Goal: Transaction & Acquisition: Purchase product/service

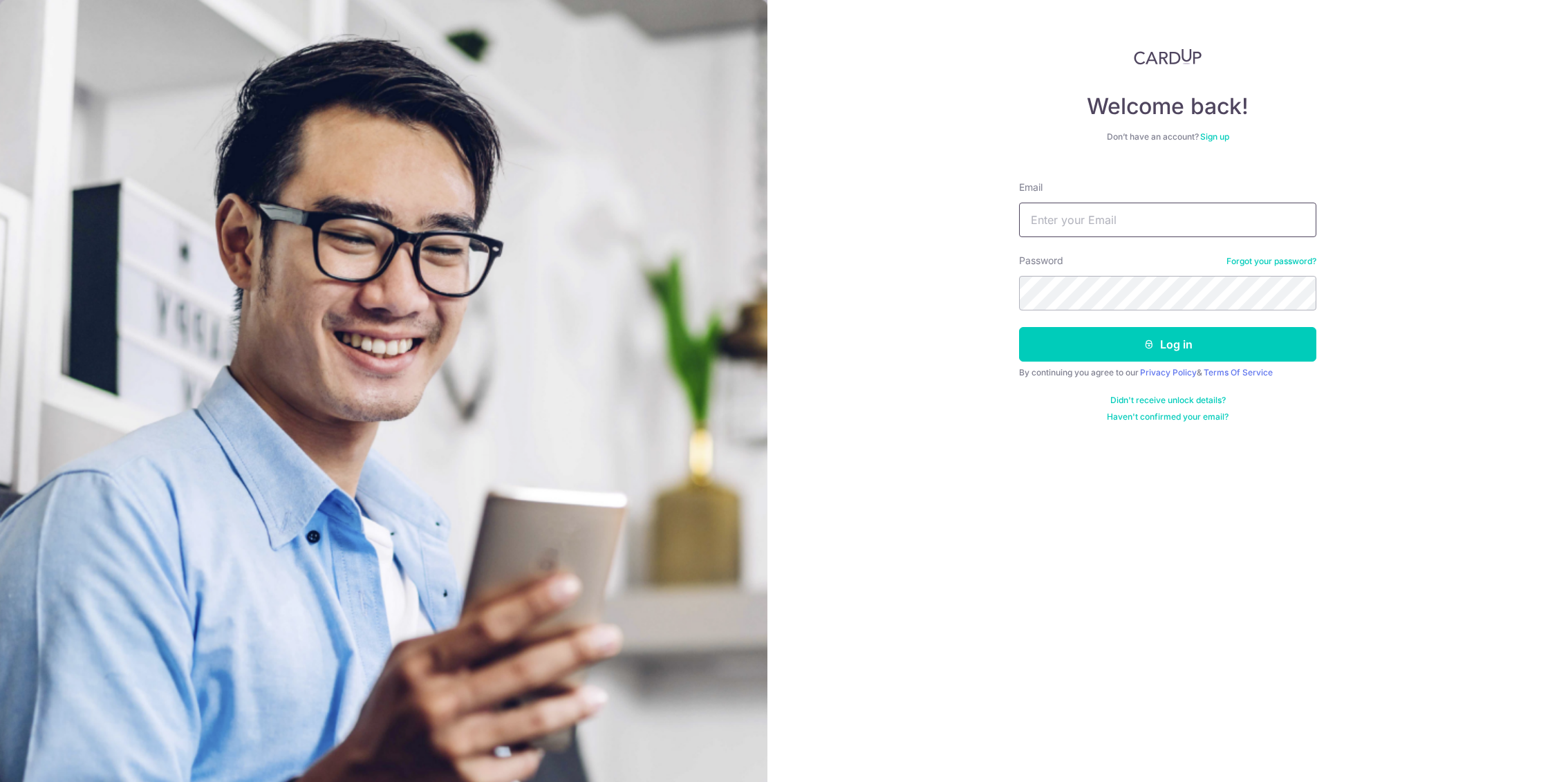
click at [1149, 225] on input "Email" at bounding box center [1168, 219] width 297 height 34
type input "claratan.sc@gmail.com"
click at [1212, 343] on button "Log in" at bounding box center [1168, 343] width 297 height 34
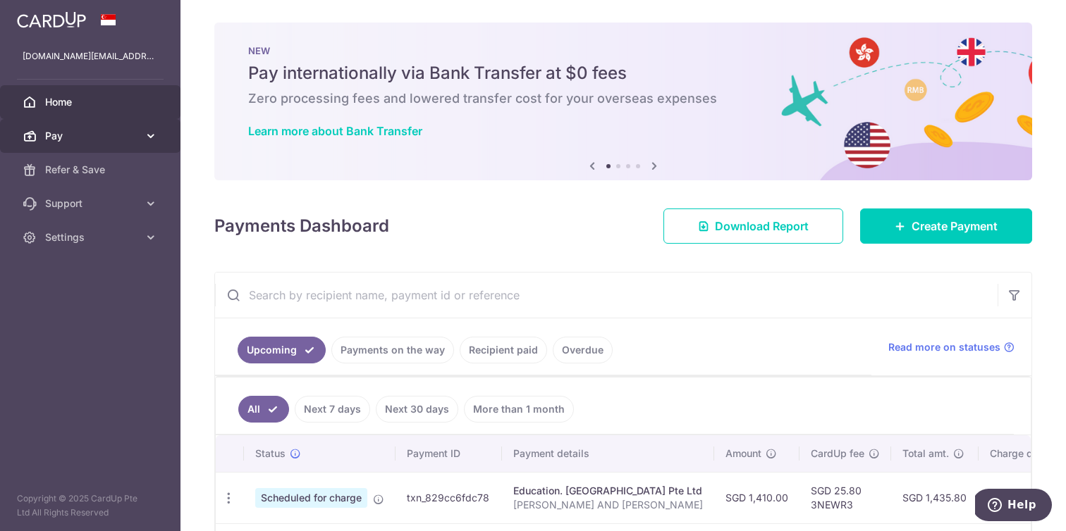
click at [135, 130] on span "Pay" at bounding box center [91, 136] width 93 height 14
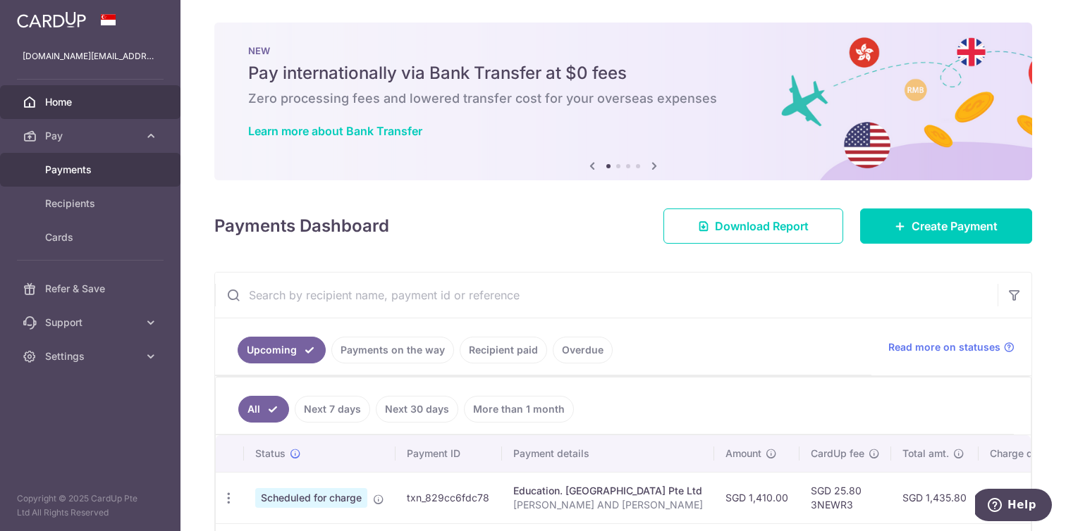
click at [102, 166] on span "Payments" at bounding box center [91, 170] width 93 height 14
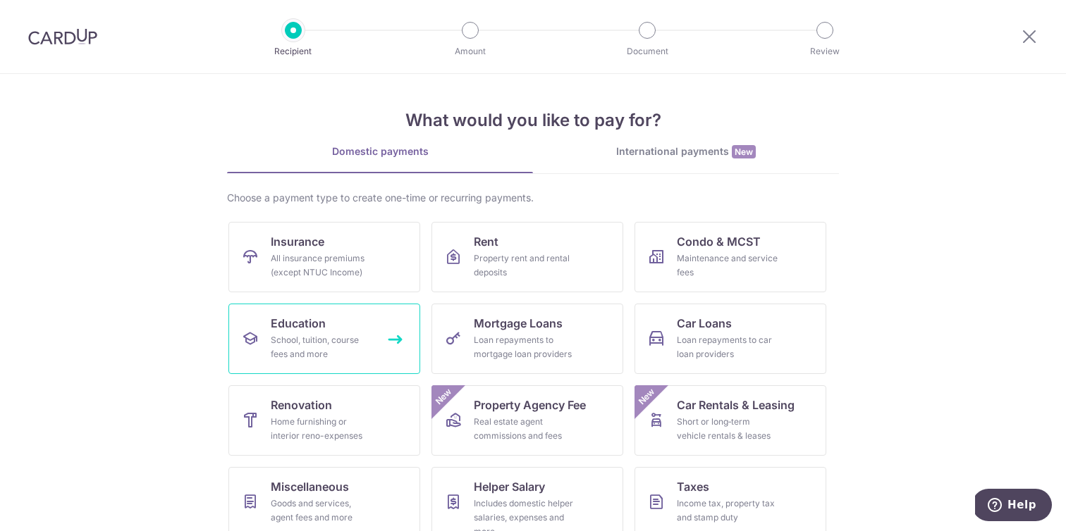
click at [272, 308] on link "Education School, tuition, course fees and more" at bounding box center [324, 339] width 192 height 70
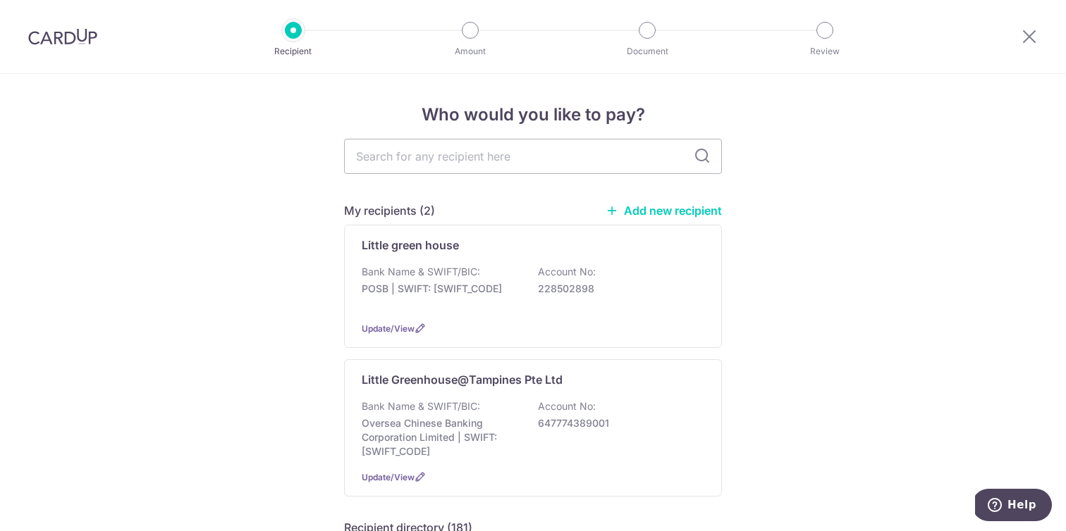
click at [647, 216] on link "Add new recipient" at bounding box center [663, 211] width 116 height 14
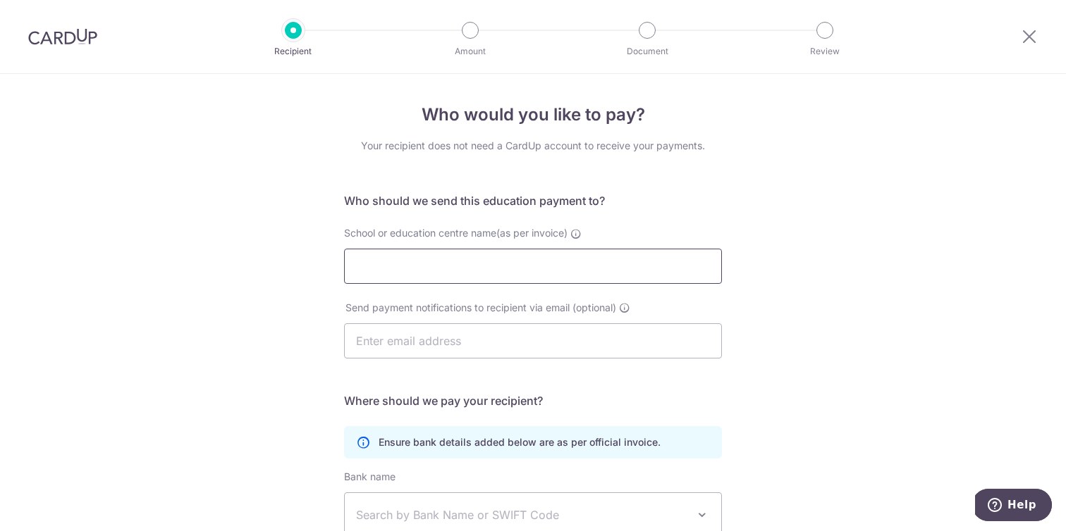
click at [500, 268] on input "School or education centre name(as per invoice)" at bounding box center [533, 266] width 378 height 35
type input "Berries World of Learning School (TPCL) Pte Ltd"
click at [469, 350] on input "text" at bounding box center [533, 340] width 378 height 35
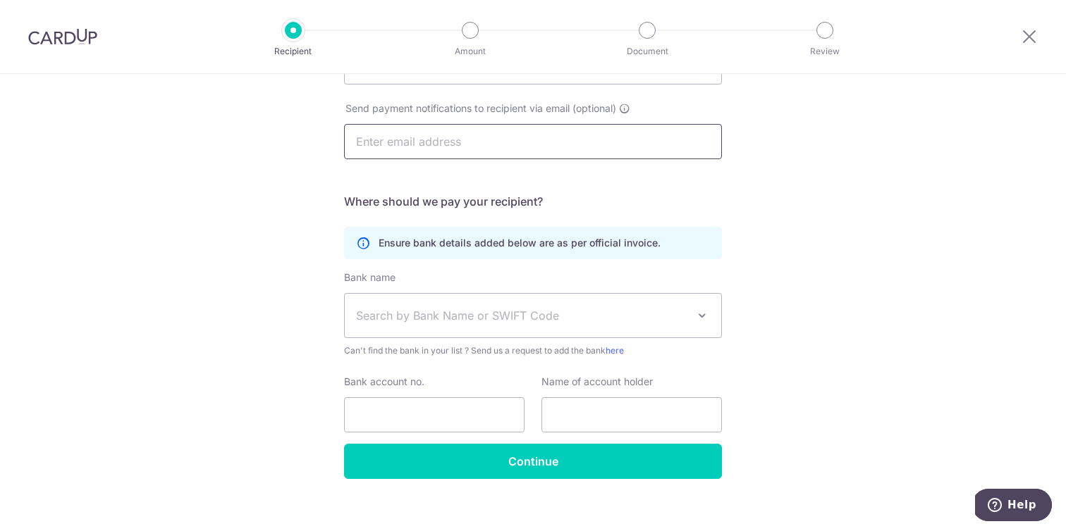
scroll to position [214, 0]
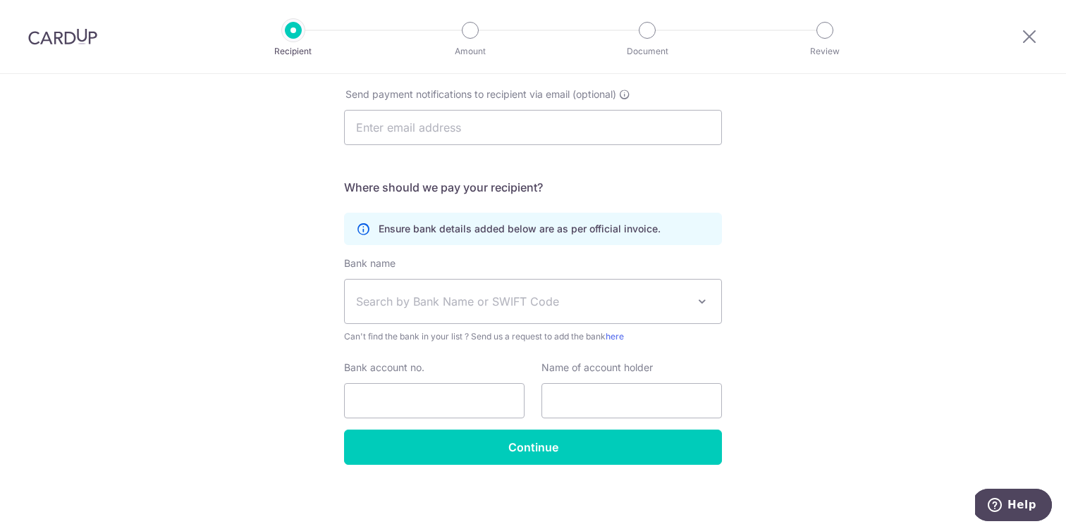
click at [548, 309] on span "Search by Bank Name or SWIFT Code" at bounding box center [521, 301] width 331 height 17
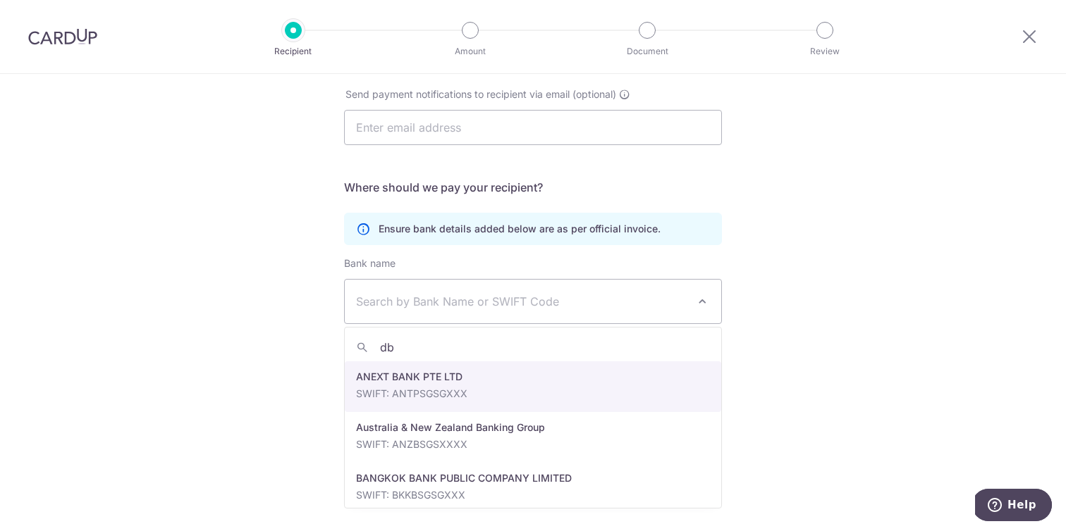
type input "dbs"
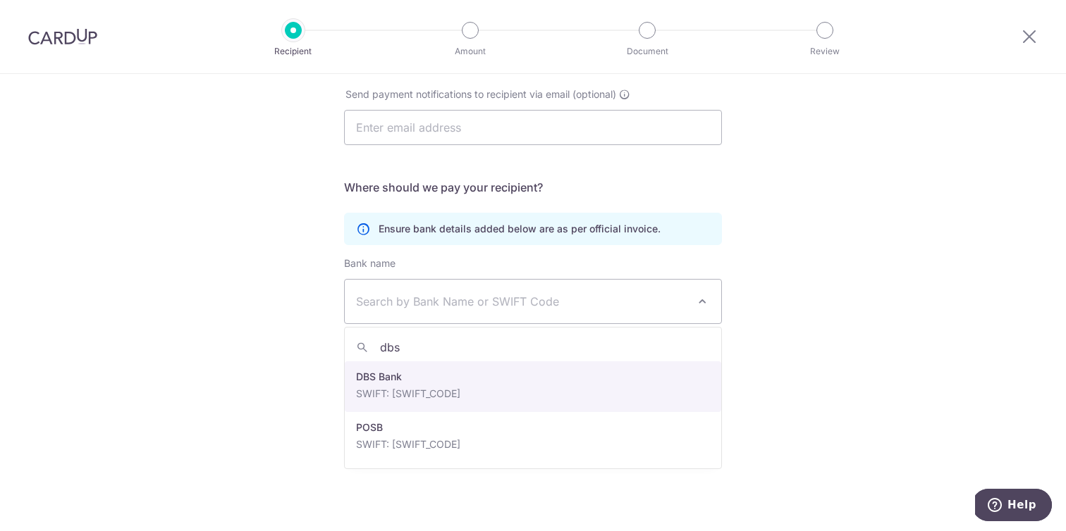
select select "6"
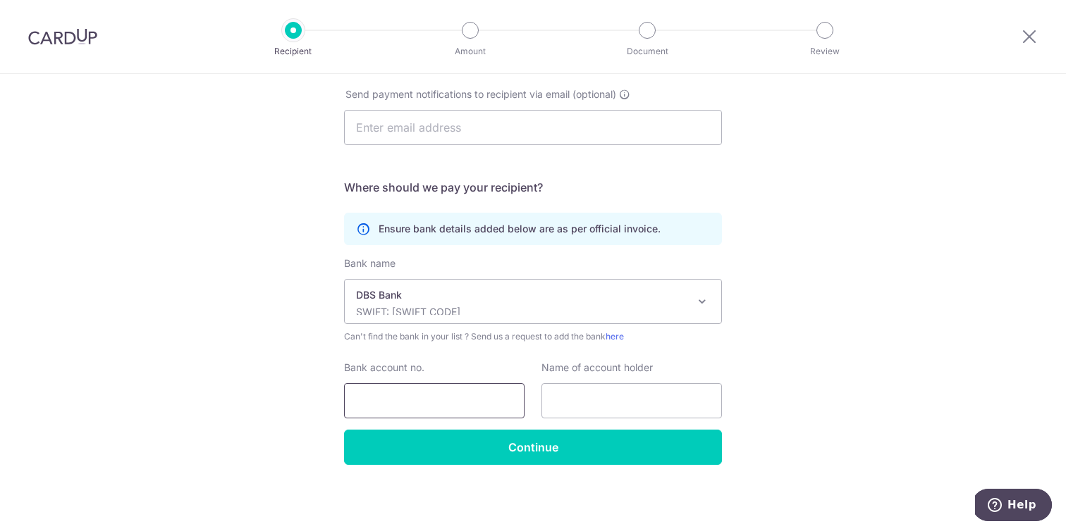
click at [446, 400] on input "Bank account no." at bounding box center [434, 400] width 180 height 35
type input "0720020979"
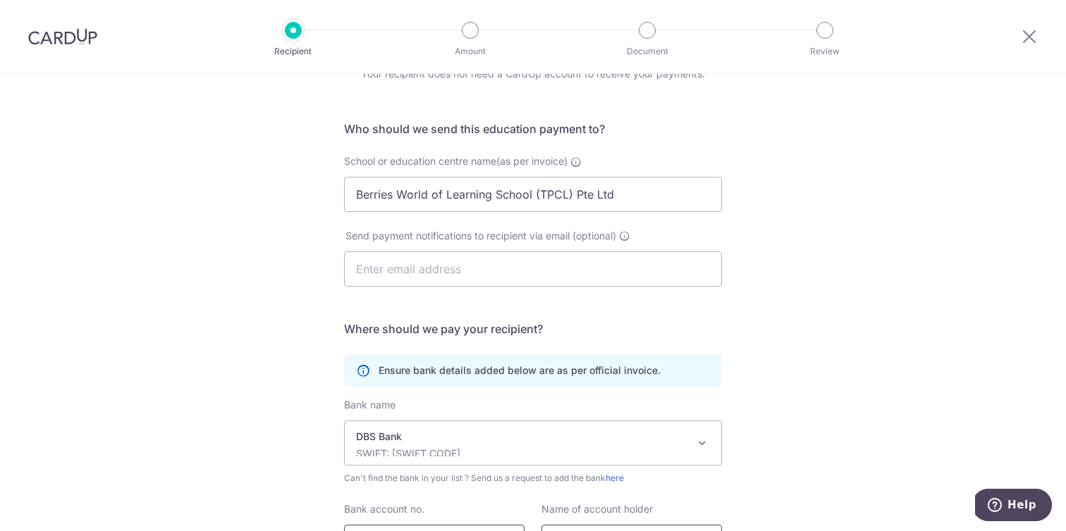
scroll to position [0, 0]
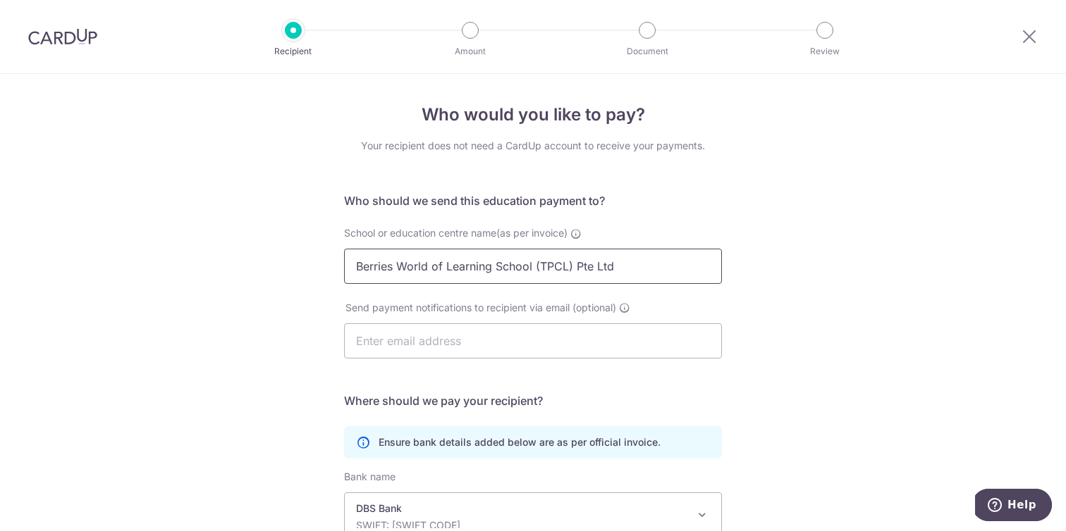
type input "Berries World"
drag, startPoint x: 631, startPoint y: 269, endPoint x: 355, endPoint y: 248, distance: 277.0
click at [355, 266] on input "Berries World of Learning School (TPCL) Pte Ltd" at bounding box center [533, 266] width 378 height 35
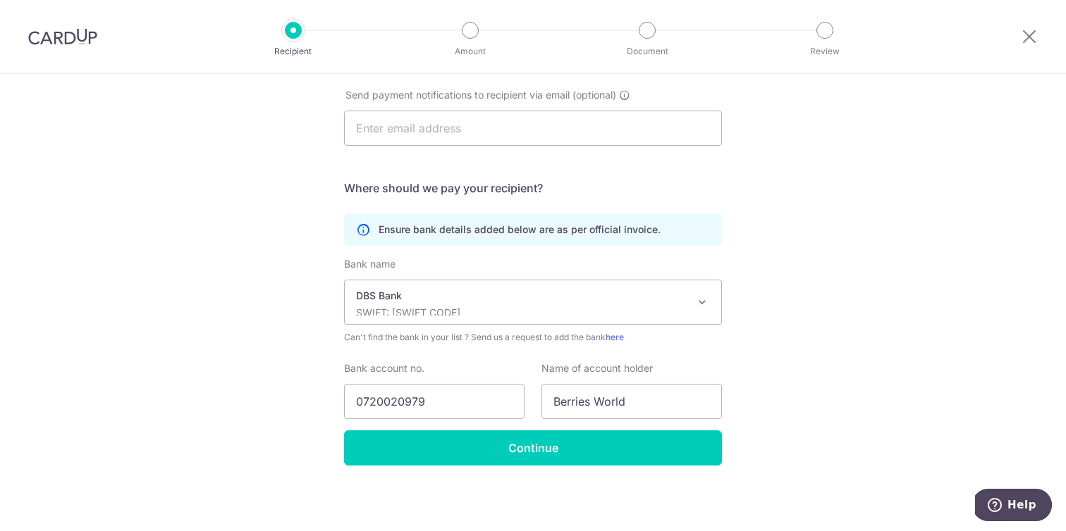
scroll to position [214, 0]
drag, startPoint x: 636, startPoint y: 405, endPoint x: 483, endPoint y: 404, distance: 153.6
click at [483, 404] on div "Bank account no. 0720020979 Name of account holder Berries World" at bounding box center [532, 390] width 395 height 58
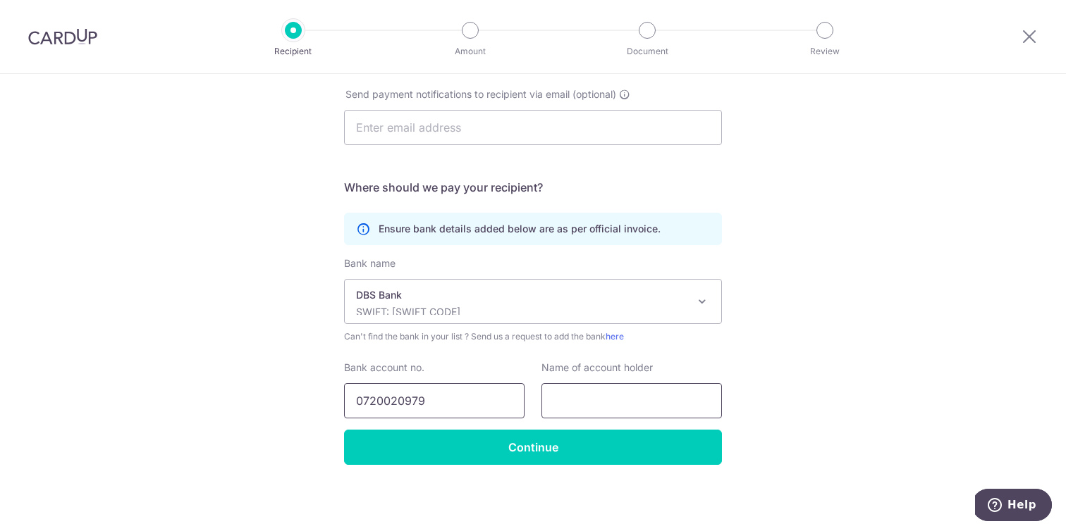
paste input "Berries World of Learning School (TPCL) Pte Ltd"
type input "Berries World of Learning School (TPCL) Pte Ltd"
click at [793, 429] on div "Who would you like to pay? Your recipient does not need a CardUp account to rec…" at bounding box center [533, 195] width 1066 height 671
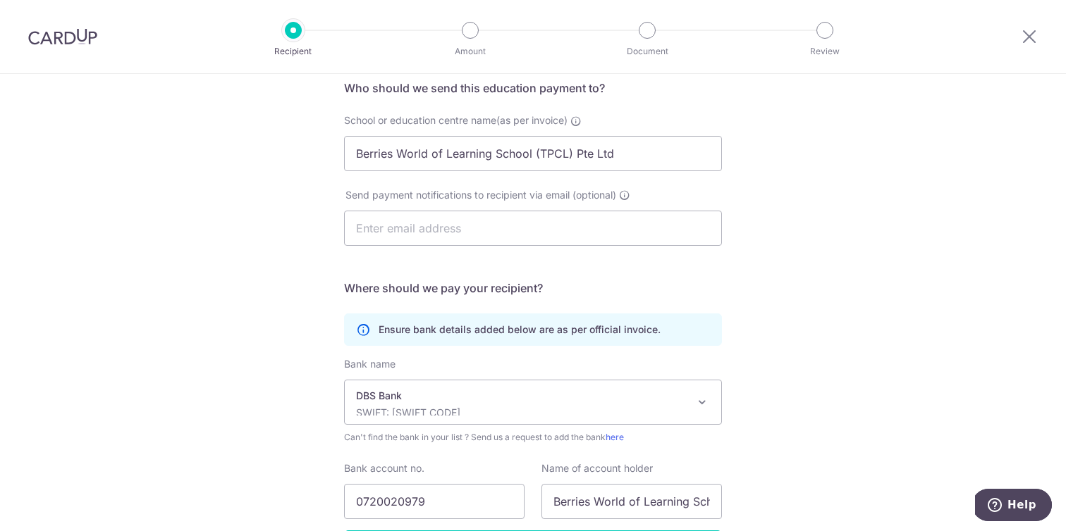
scroll to position [214, 0]
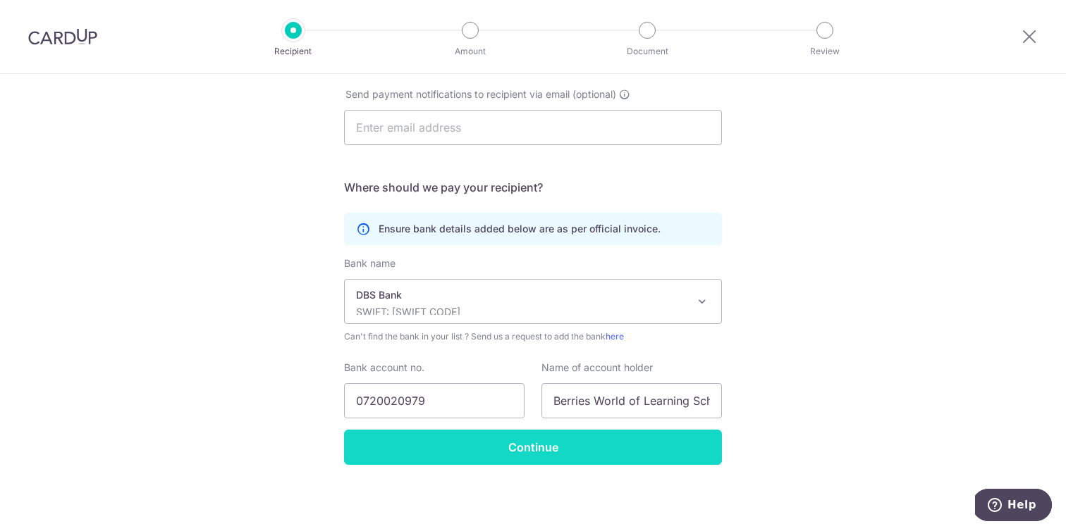
click at [622, 453] on input "Continue" at bounding box center [533, 447] width 378 height 35
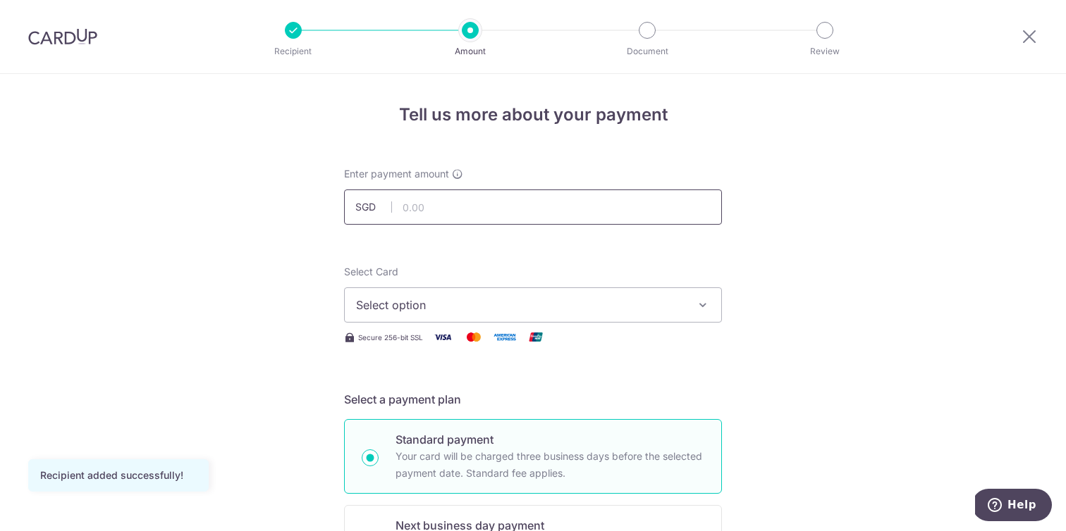
click at [498, 209] on input "text" at bounding box center [533, 207] width 378 height 35
type input "959.20"
click at [697, 298] on icon "button" at bounding box center [703, 305] width 14 height 14
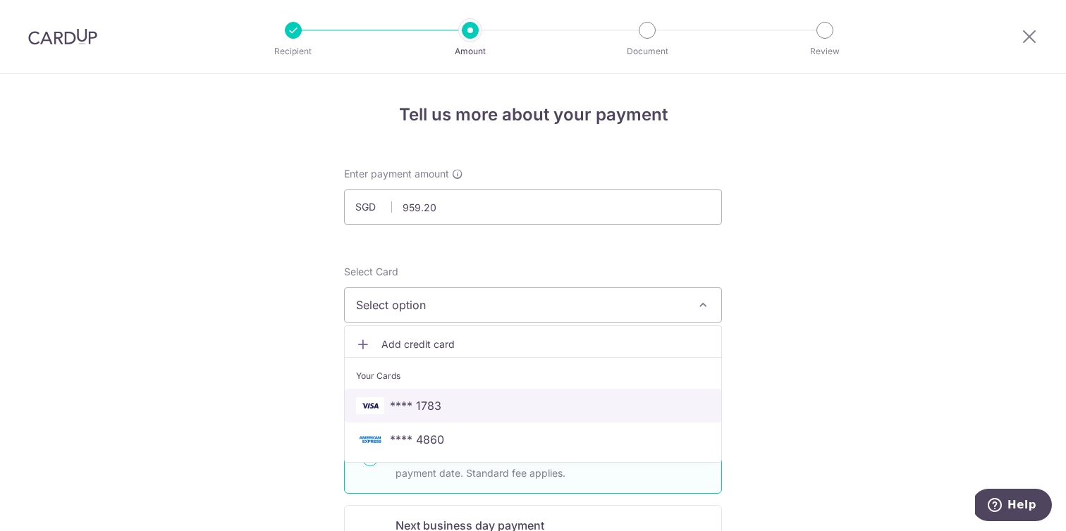
click at [488, 392] on link "**** 1783" at bounding box center [533, 406] width 376 height 34
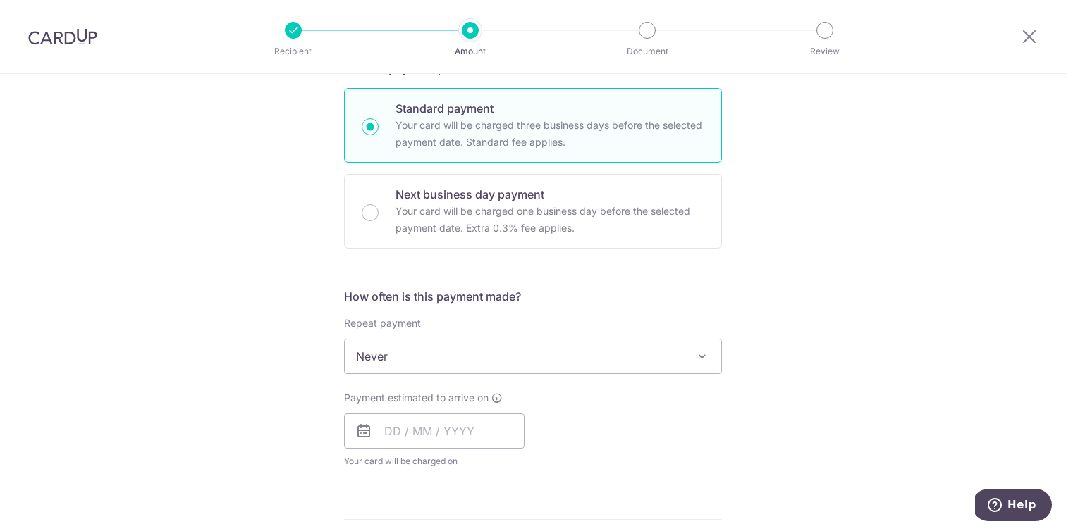
scroll to position [355, 0]
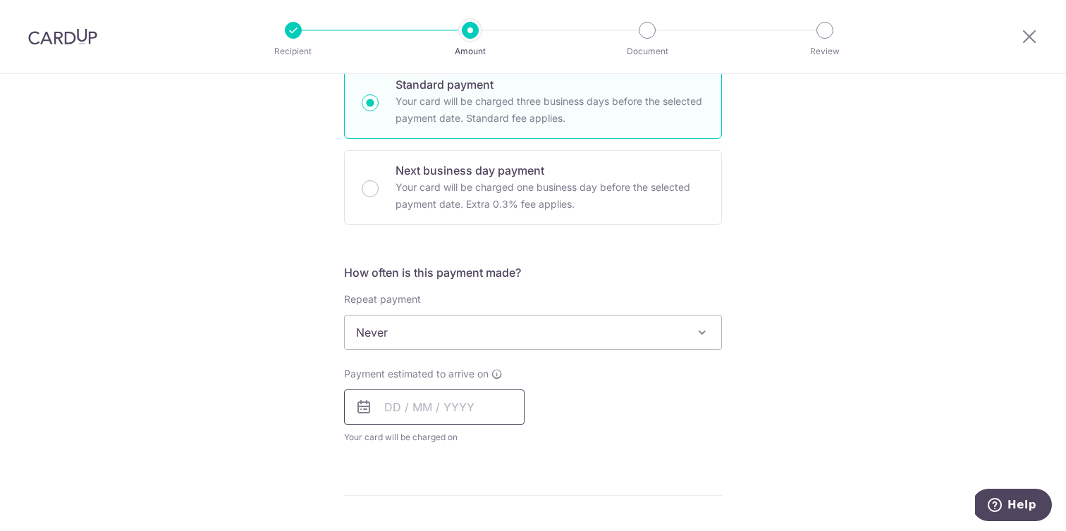
click at [419, 418] on input "text" at bounding box center [434, 407] width 180 height 35
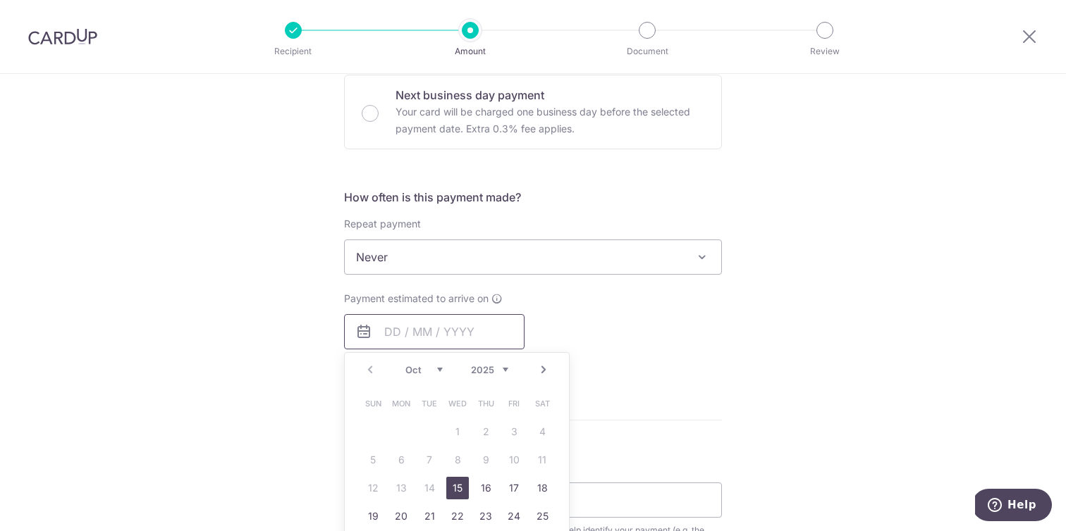
scroll to position [440, 0]
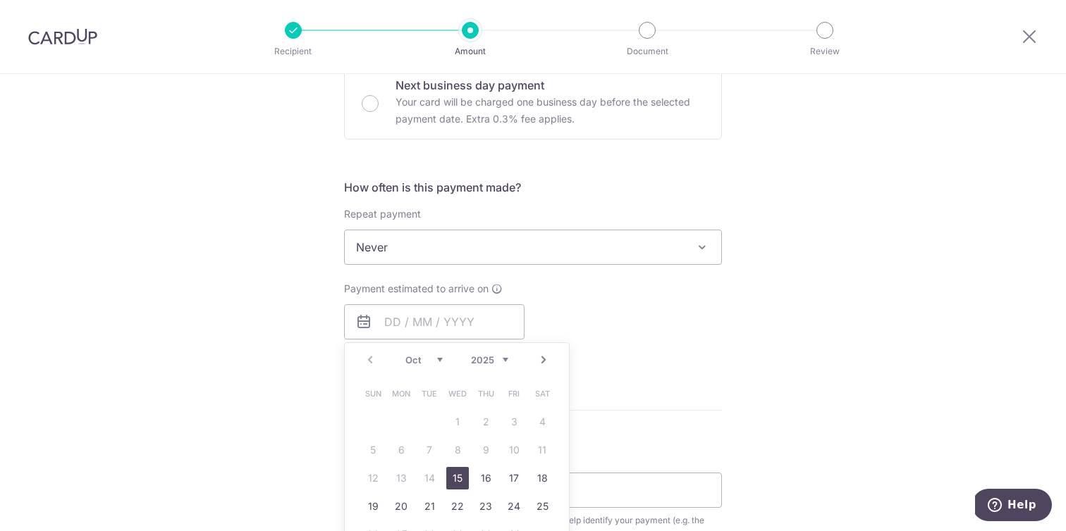
click at [459, 476] on link "15" at bounding box center [457, 478] width 23 height 23
type input "[DATE]"
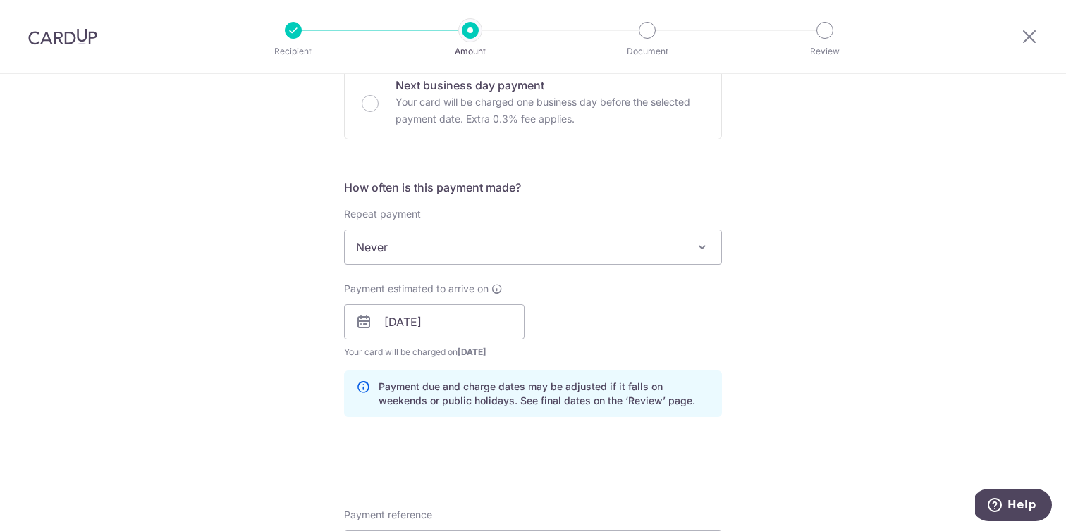
click at [682, 340] on div "Payment estimated to arrive on 15/10/2025 Prev Next Oct Nov Dec 2025 2026 2027 …" at bounding box center [532, 321] width 395 height 78
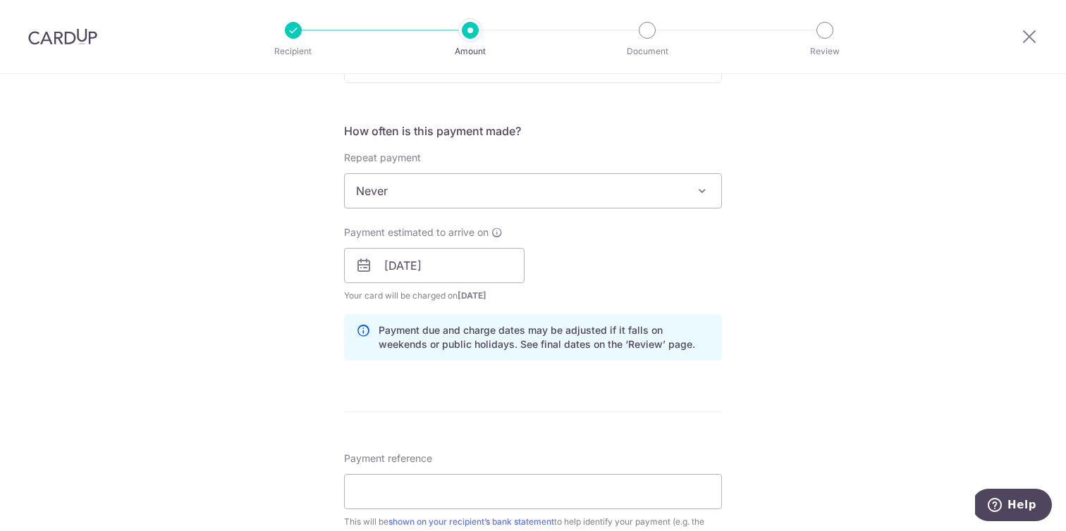
scroll to position [522, 0]
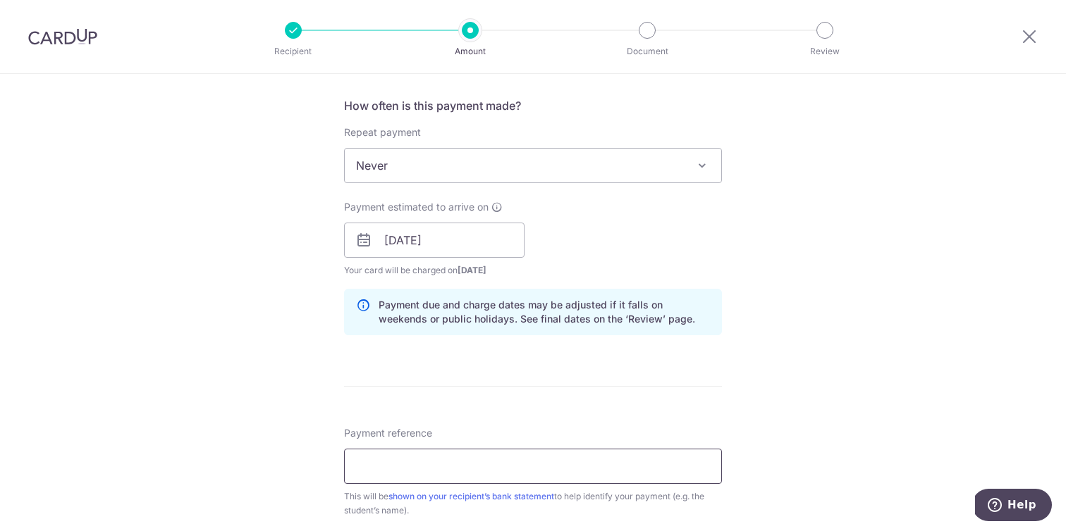
click at [517, 460] on input "Payment reference" at bounding box center [533, 466] width 378 height 35
click at [820, 426] on div "Tell us more about your payment Enter payment amount SGD 959.20 959.20 Recipien…" at bounding box center [533, 218] width 1066 height 1333
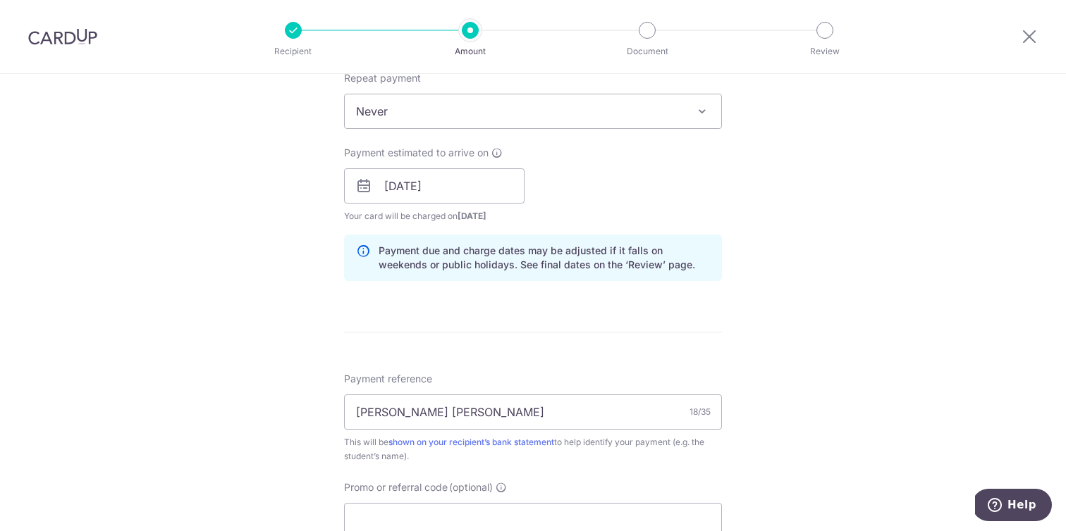
scroll to position [597, 0]
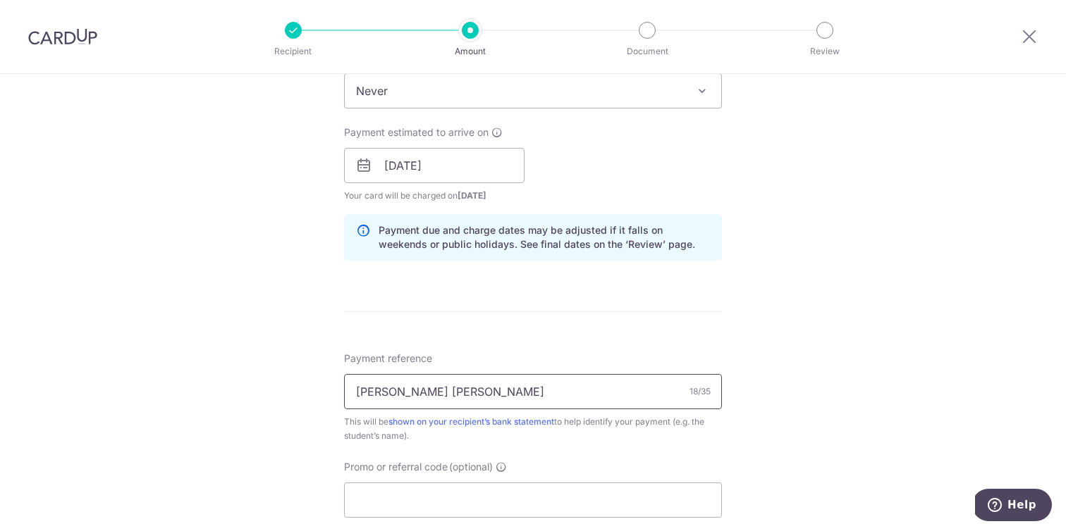
click at [572, 387] on input "Heng Jing Hui Cora" at bounding box center [533, 391] width 378 height 35
type input "Heng Jing Hui Cora C250324"
click at [795, 380] on div "Tell us more about your payment Enter payment amount SGD 959.20 959.20 Recipien…" at bounding box center [533, 143] width 1066 height 1333
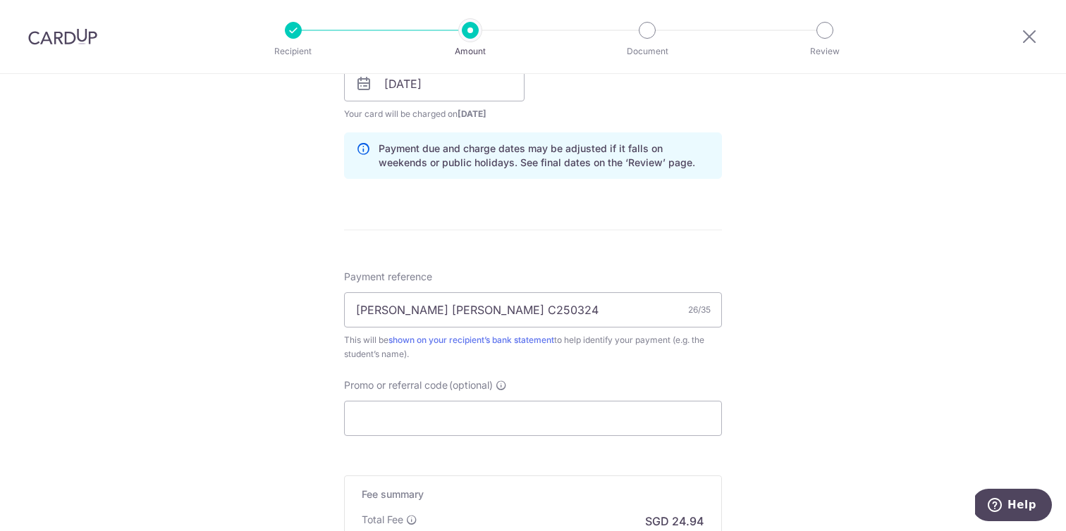
scroll to position [681, 0]
click at [600, 419] on input "Promo or referral code (optional)" at bounding box center [533, 416] width 378 height 35
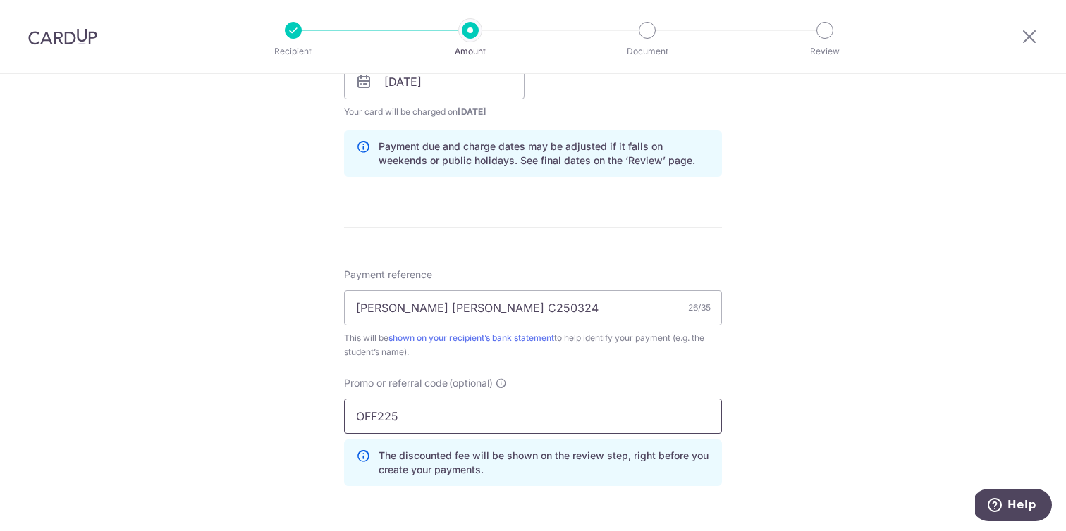
type input "OFF225"
click at [848, 368] on div "Tell us more about your payment Enter payment amount SGD 959.20 959.20 Recipien…" at bounding box center [533, 91] width 1066 height 1396
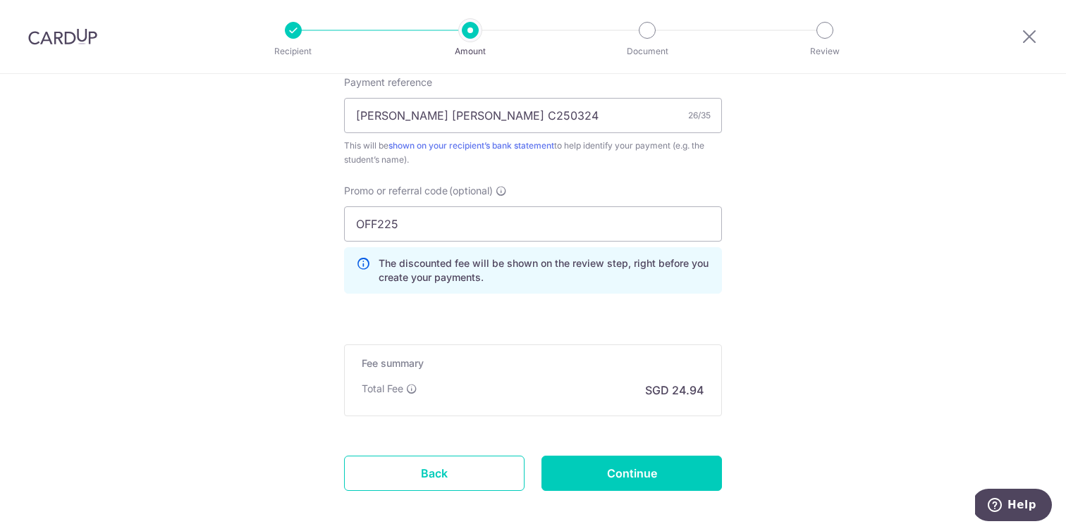
scroll to position [891, 0]
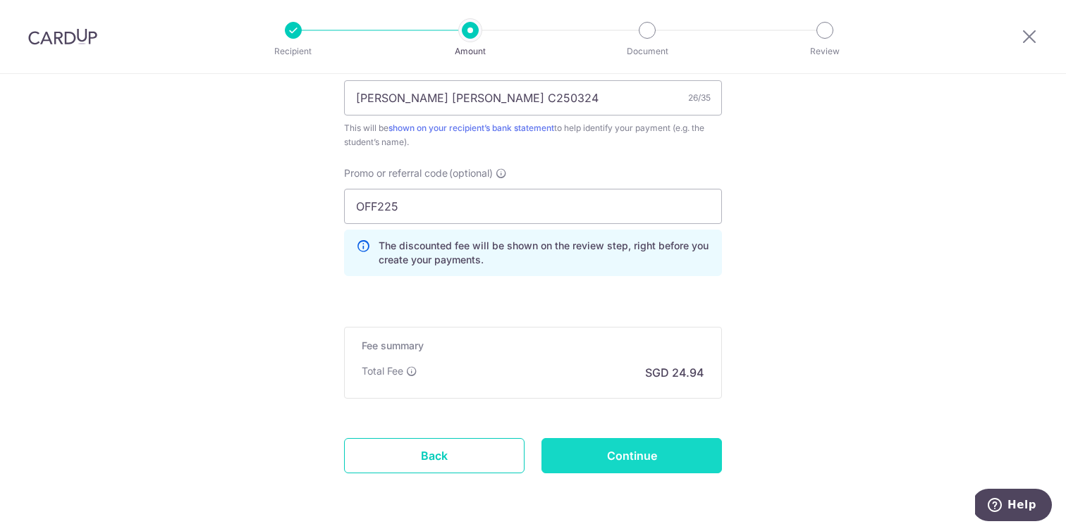
click at [669, 460] on input "Continue" at bounding box center [631, 455] width 180 height 35
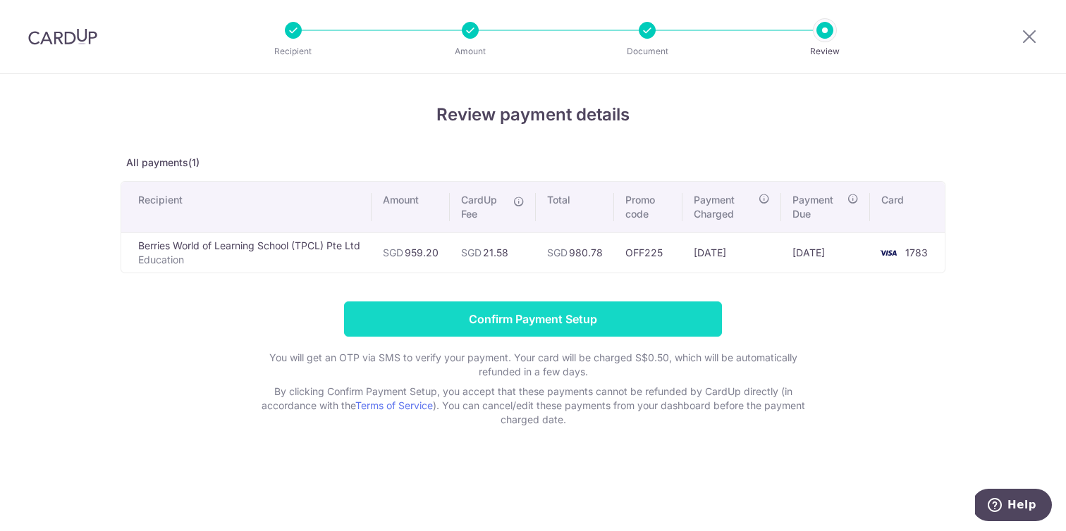
click at [613, 319] on input "Confirm Payment Setup" at bounding box center [533, 319] width 378 height 35
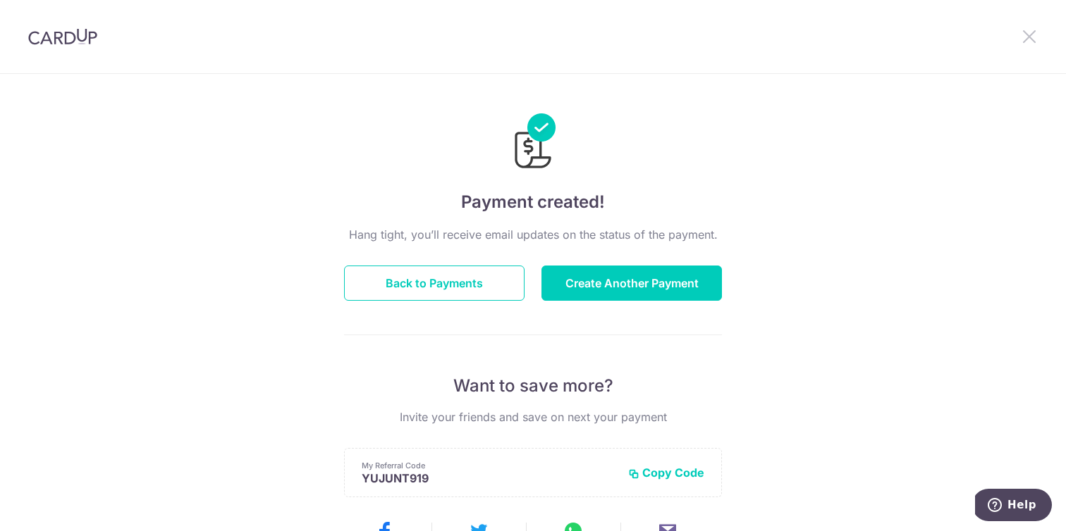
click at [1023, 36] on icon at bounding box center [1029, 36] width 17 height 18
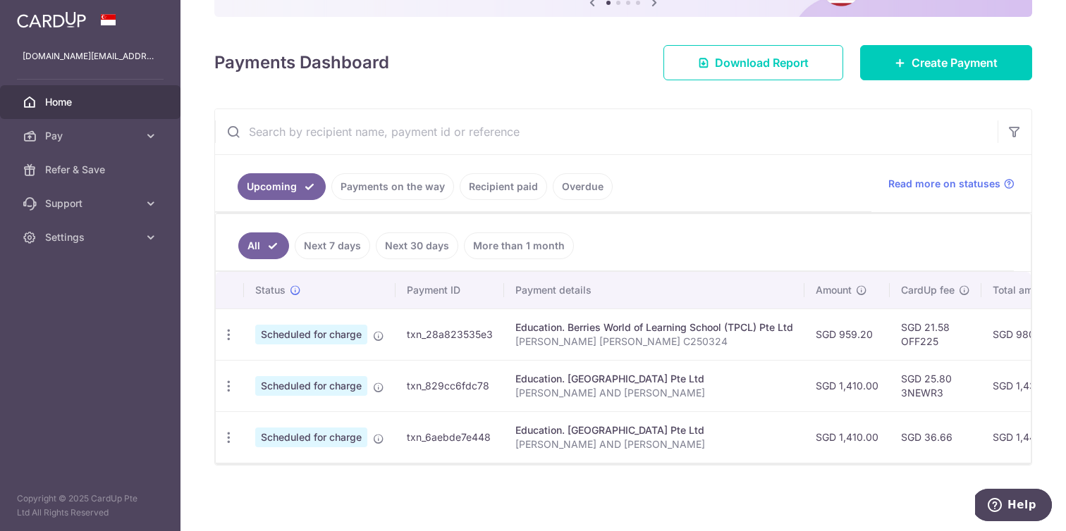
scroll to position [147, 0]
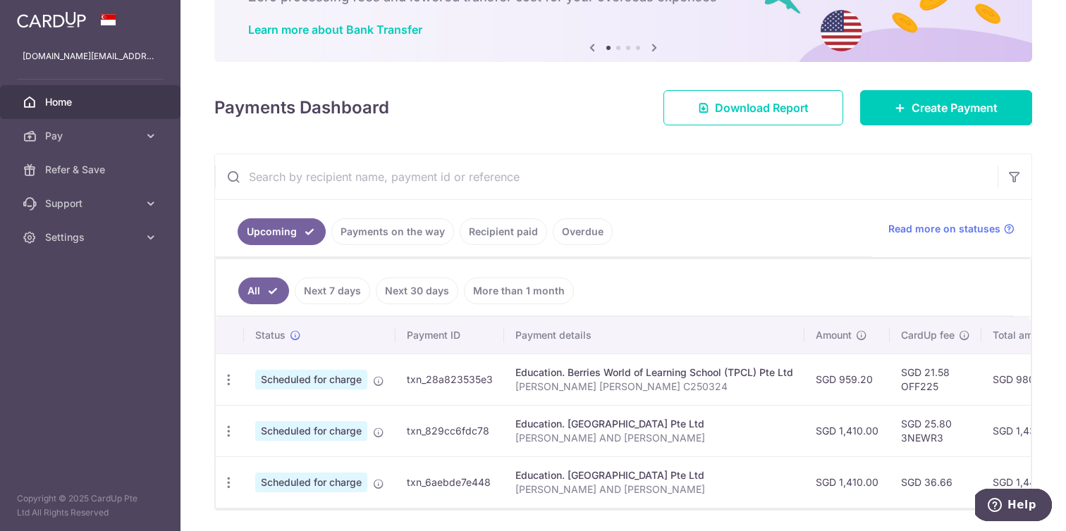
scroll to position [147, 0]
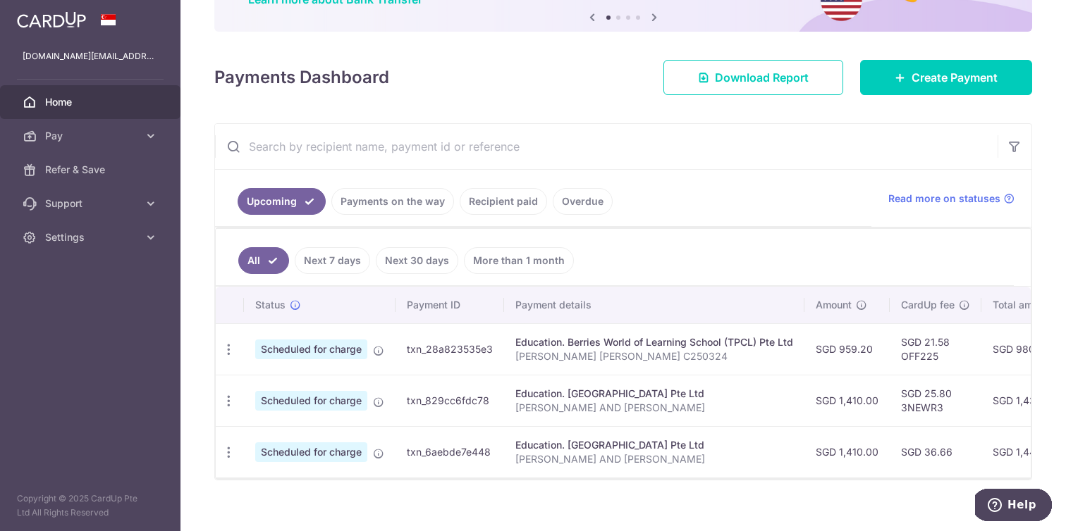
scroll to position [133, 0]
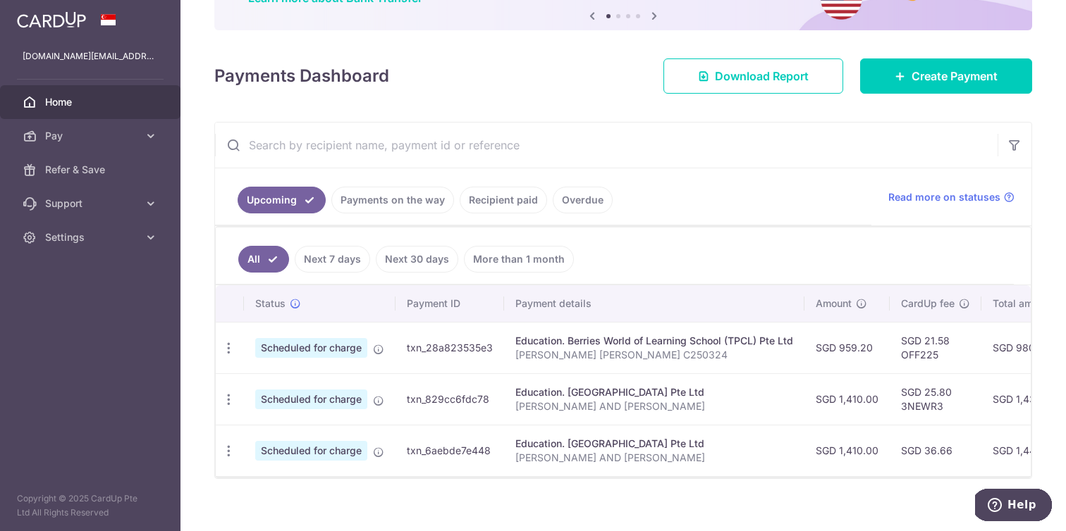
click at [1007, 368] on td "SGD 980.78" at bounding box center [1024, 347] width 87 height 51
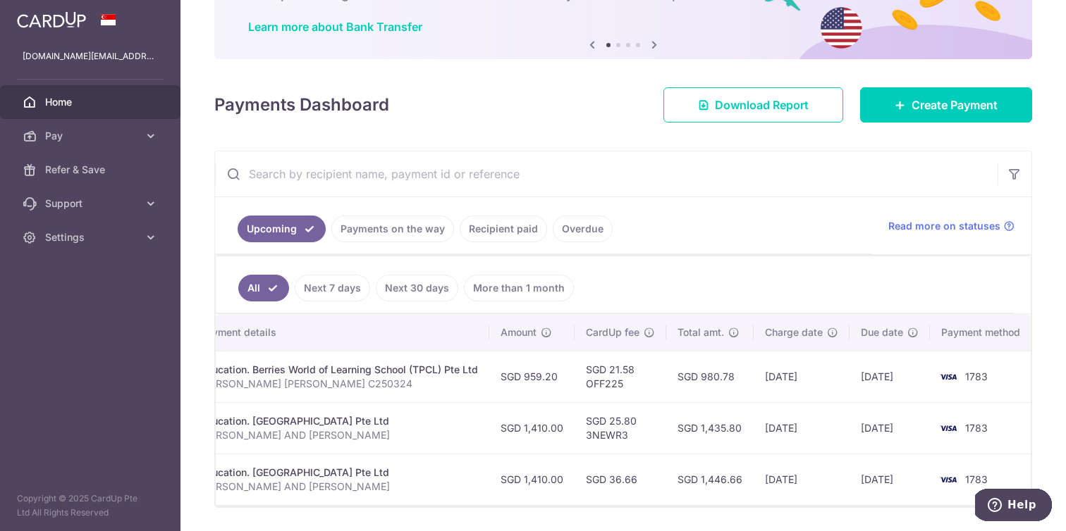
scroll to position [0, 0]
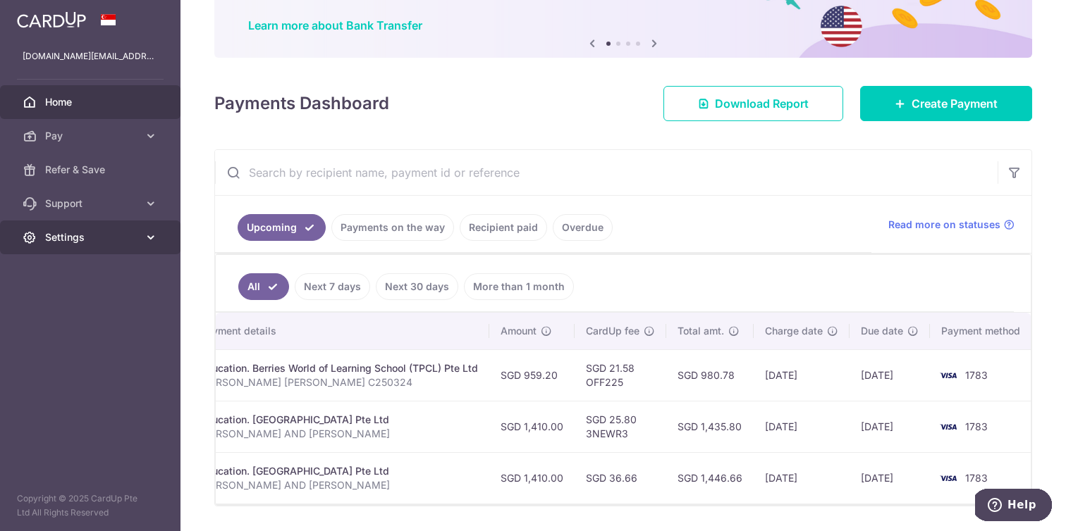
click at [148, 230] on icon at bounding box center [151, 237] width 14 height 14
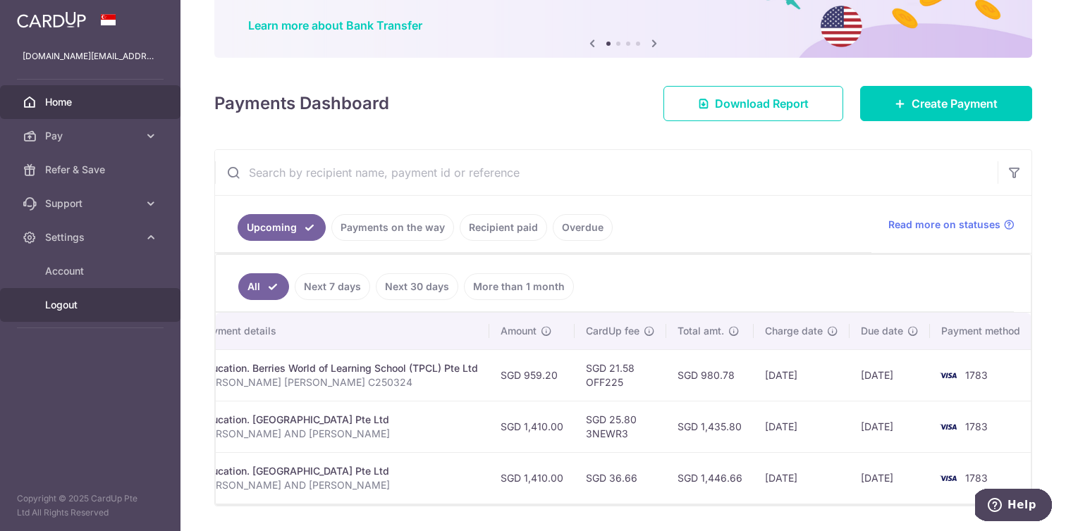
click at [78, 297] on link "Logout" at bounding box center [90, 305] width 180 height 34
